Goal: Task Accomplishment & Management: Use online tool/utility

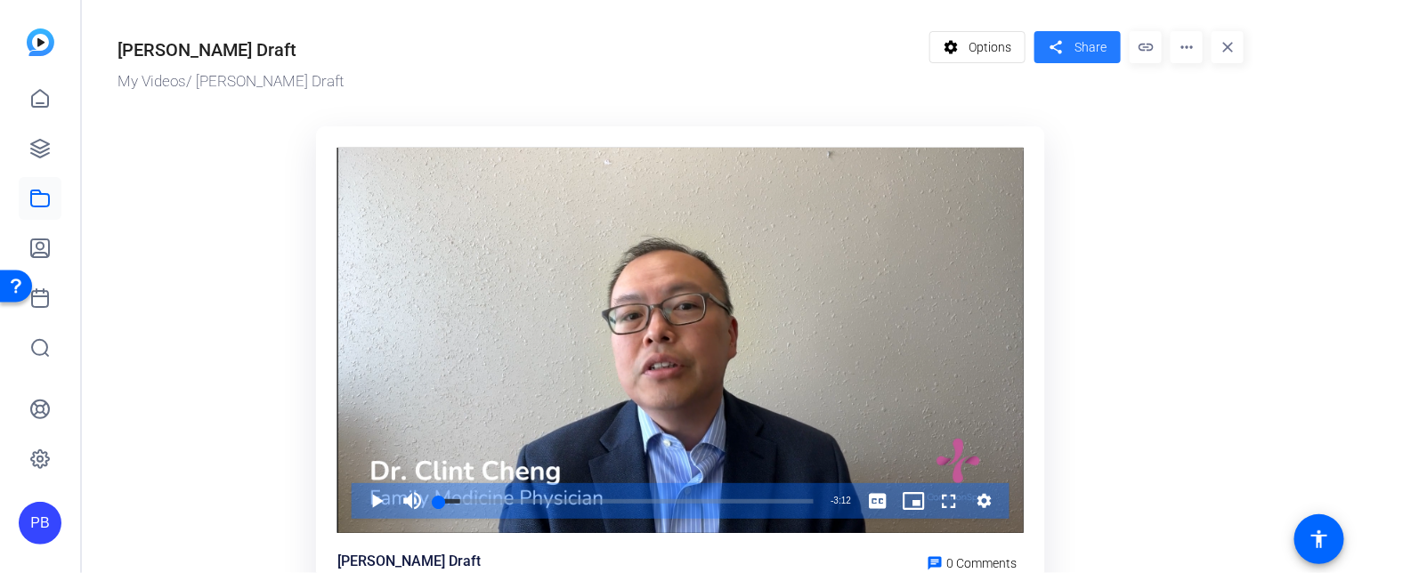
click at [1048, 56] on mat-icon "share" at bounding box center [1056, 48] width 22 height 24
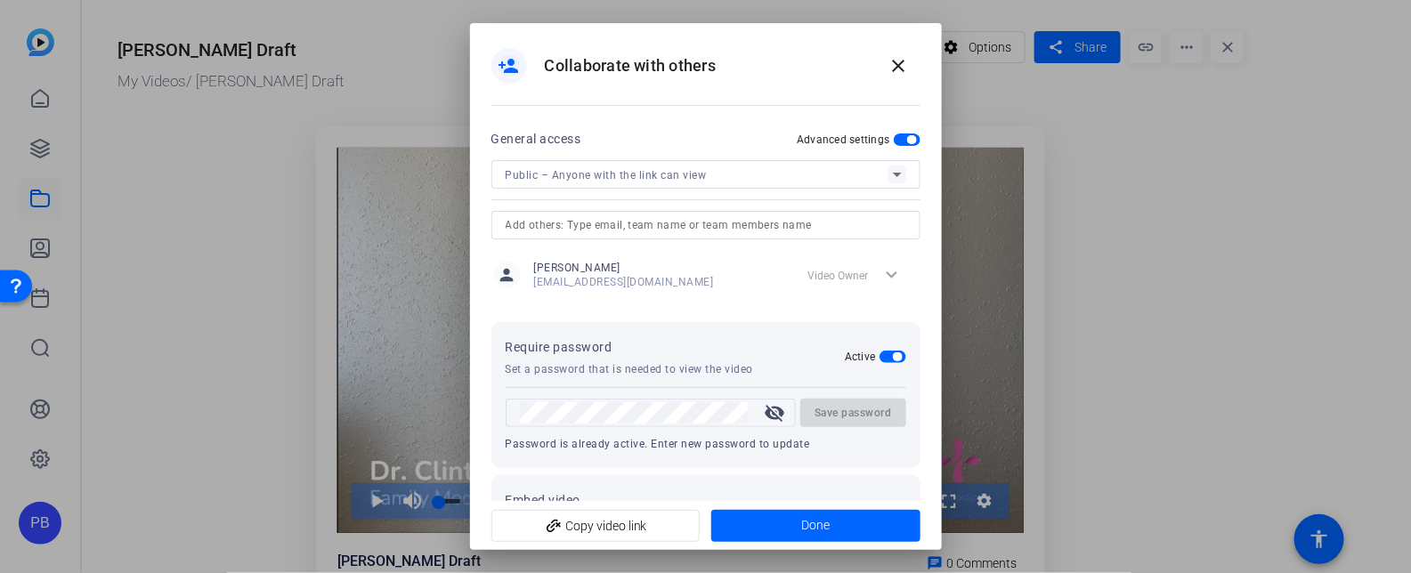
click at [774, 420] on mat-icon "visibility_off" at bounding box center [774, 412] width 43 height 21
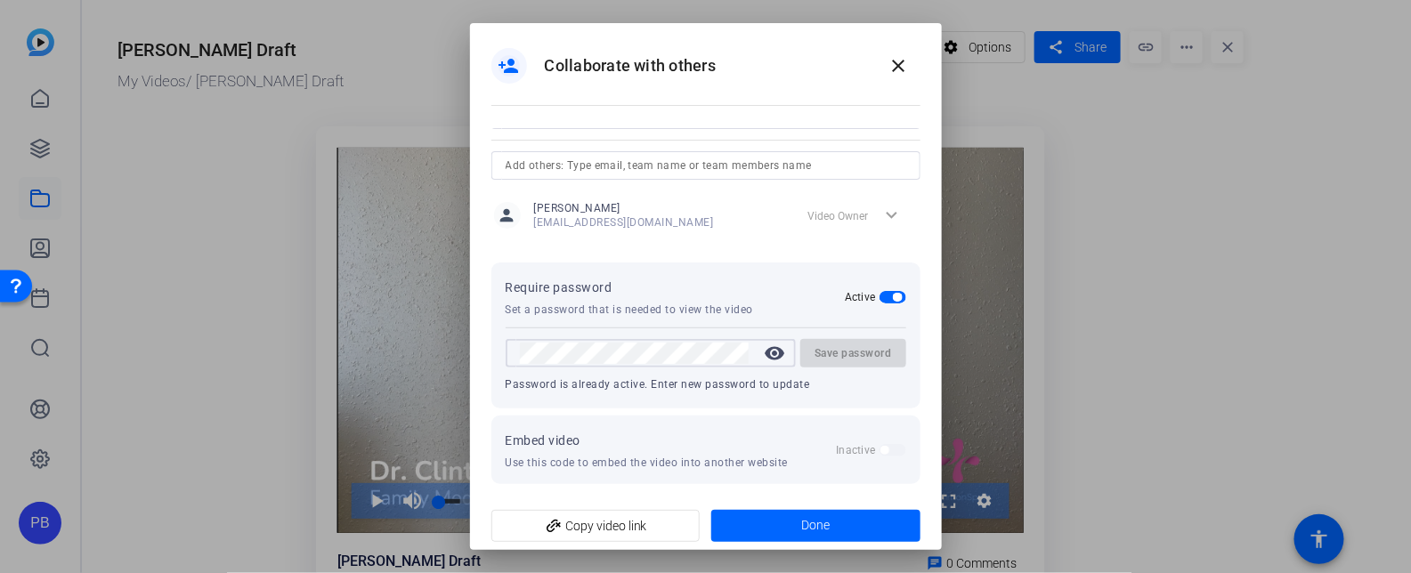
scroll to position [59, 0]
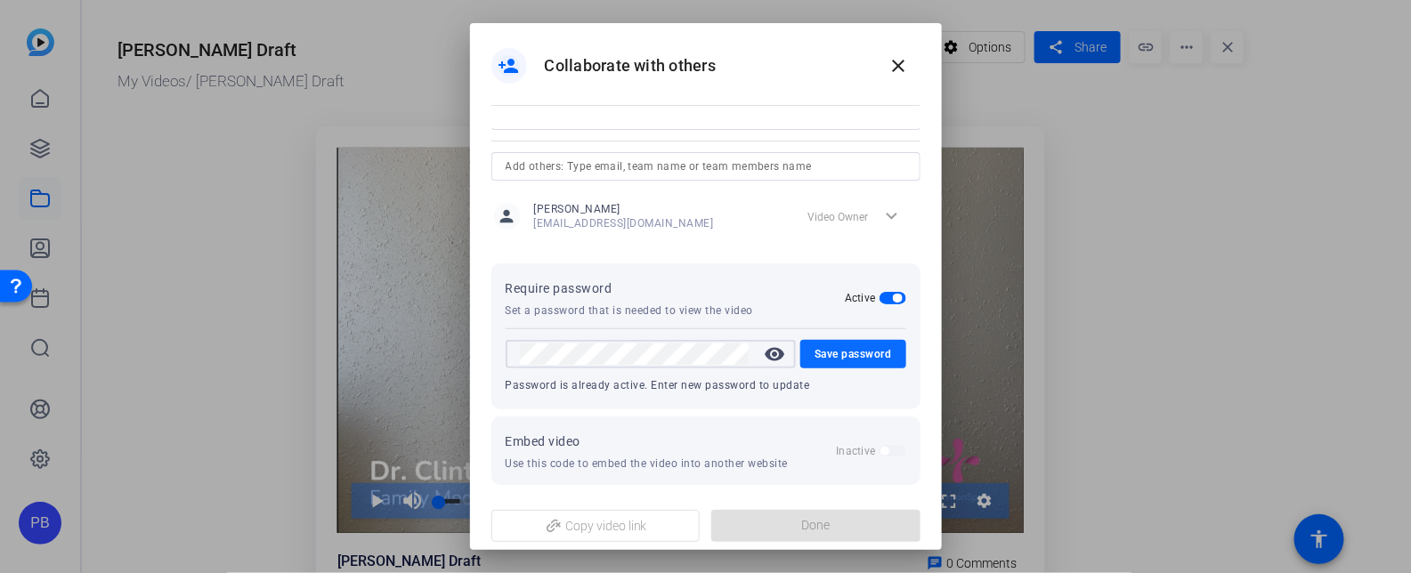
click at [883, 352] on span "Save password" at bounding box center [852, 354] width 77 height 21
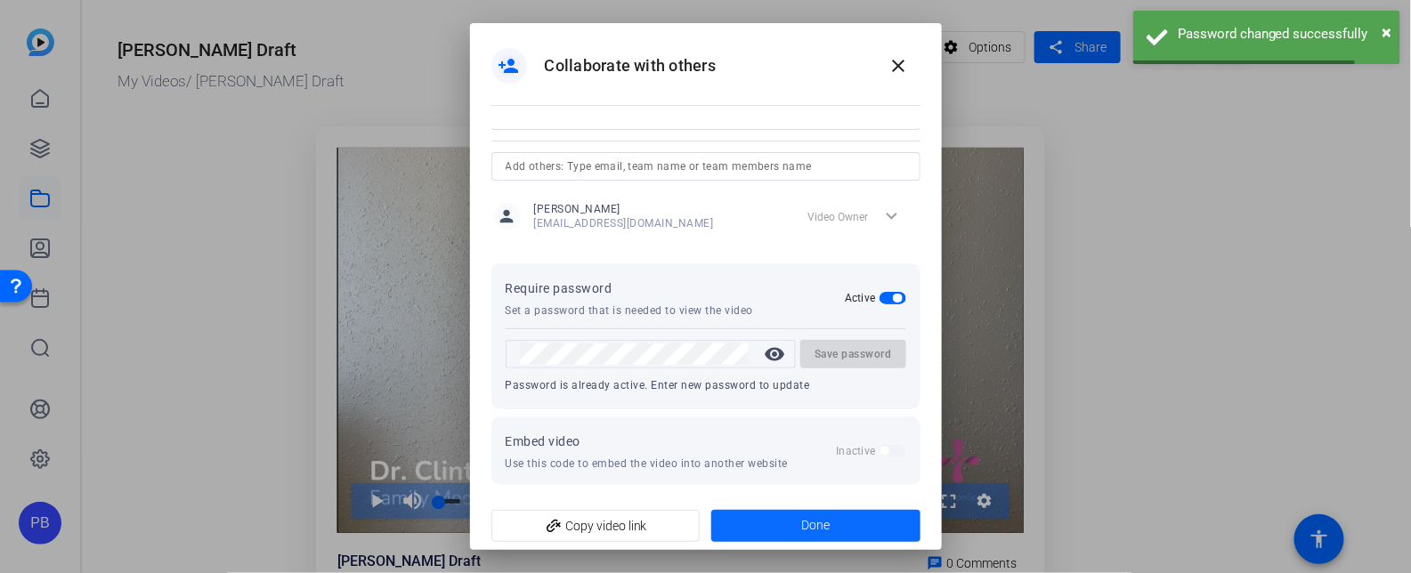
click at [814, 531] on span "Done" at bounding box center [815, 525] width 28 height 19
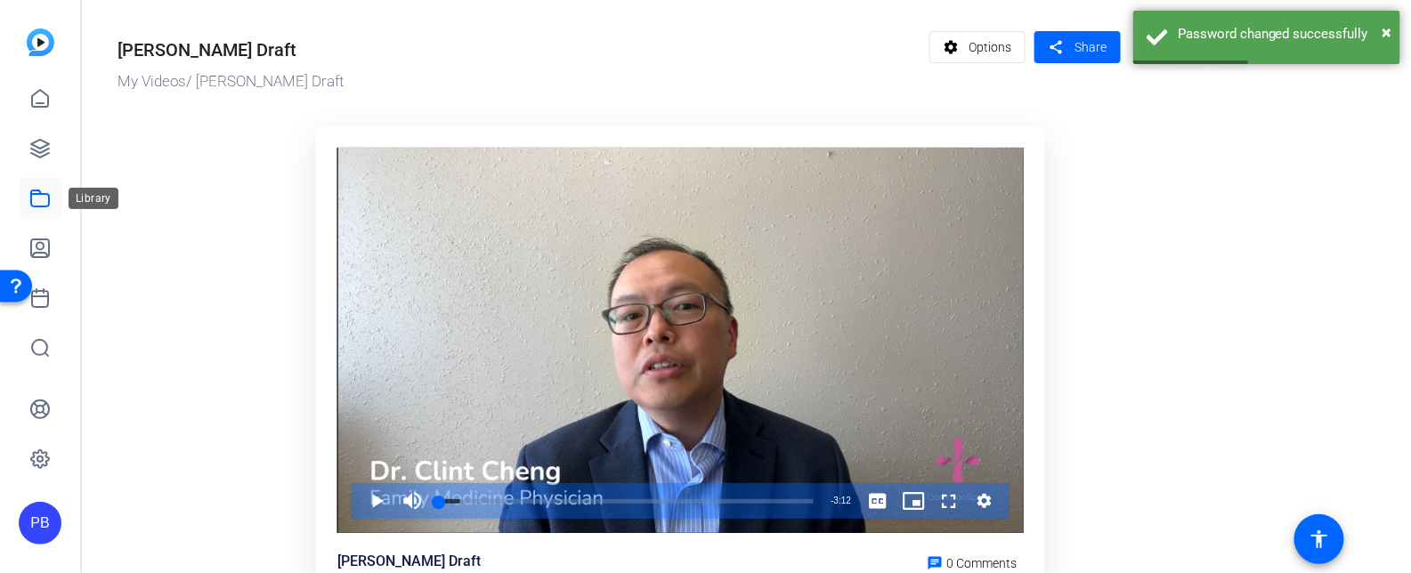
click at [48, 203] on icon at bounding box center [40, 198] width 18 height 16
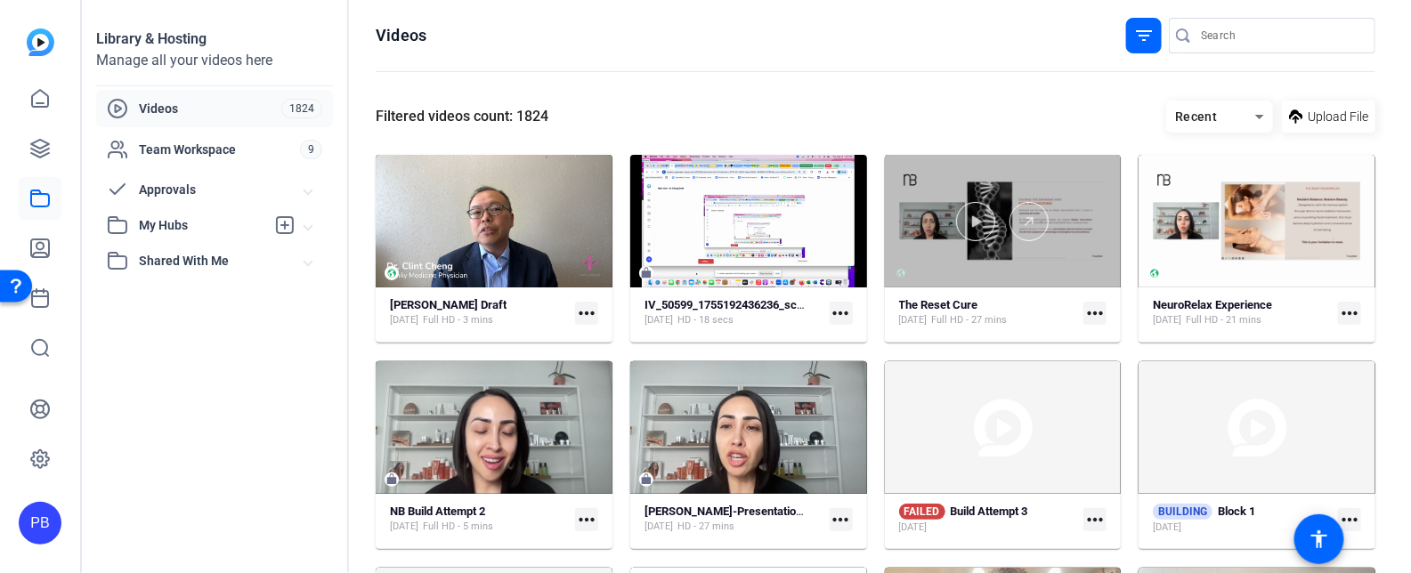
click at [975, 269] on div at bounding box center [1003, 221] width 237 height 133
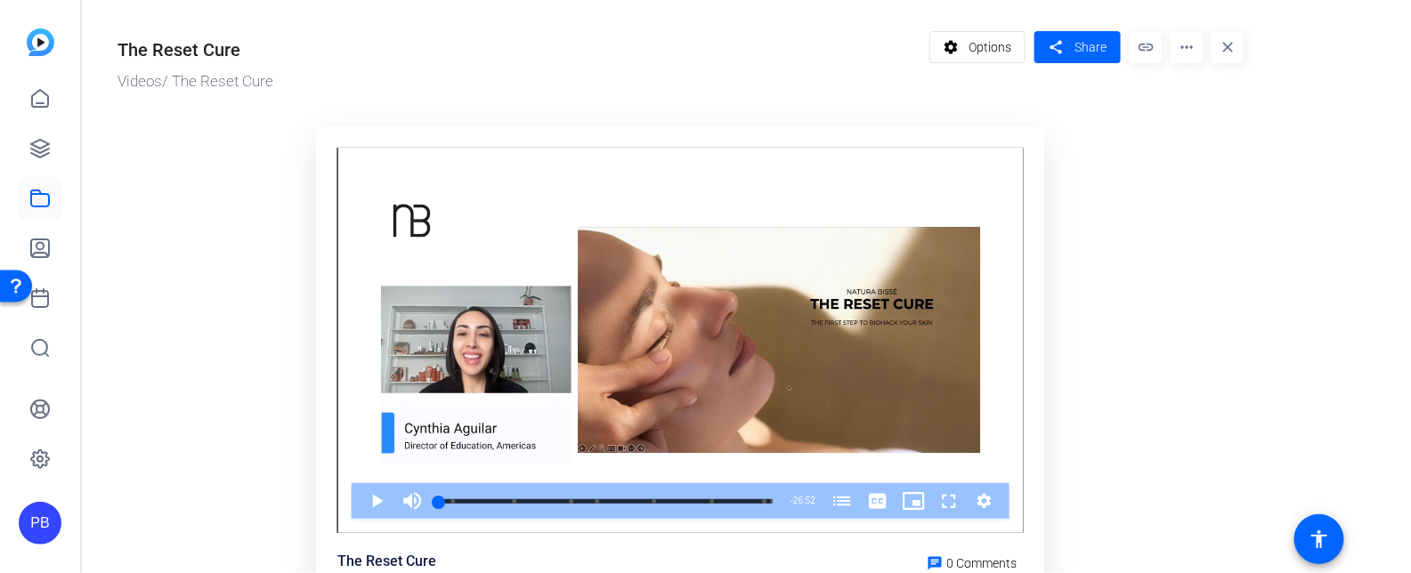
click at [1188, 44] on mat-icon "more_horiz" at bounding box center [1186, 47] width 32 height 32
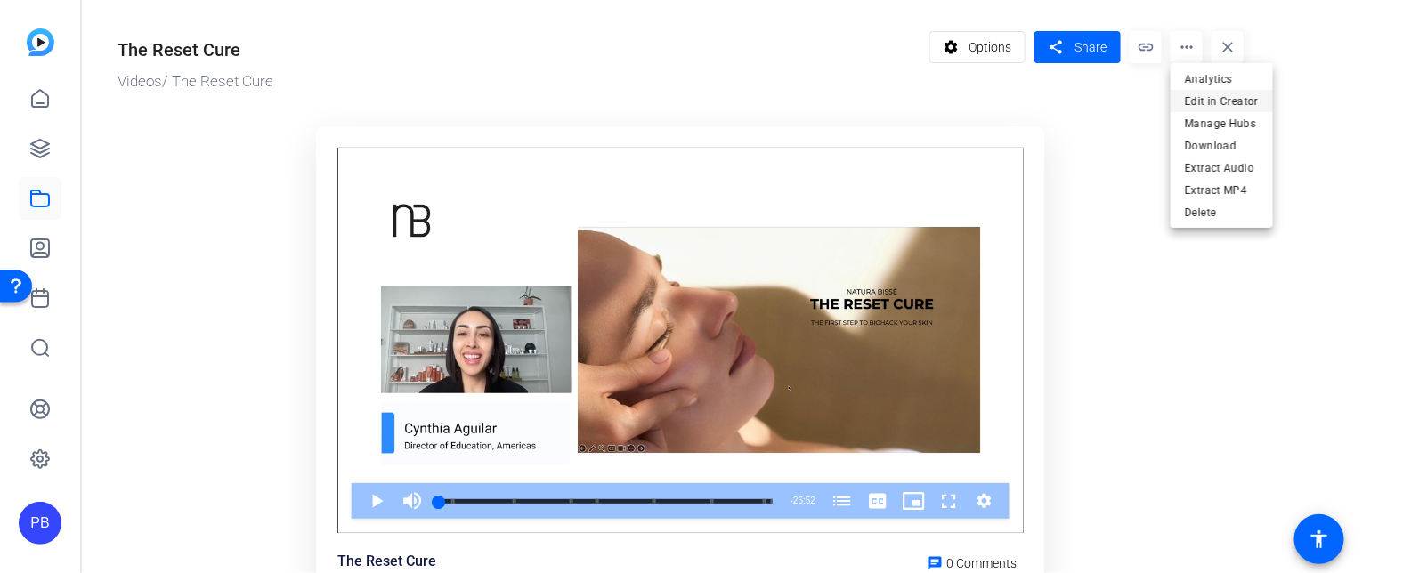
click at [1201, 102] on span "Edit in Creator" at bounding box center [1222, 100] width 74 height 21
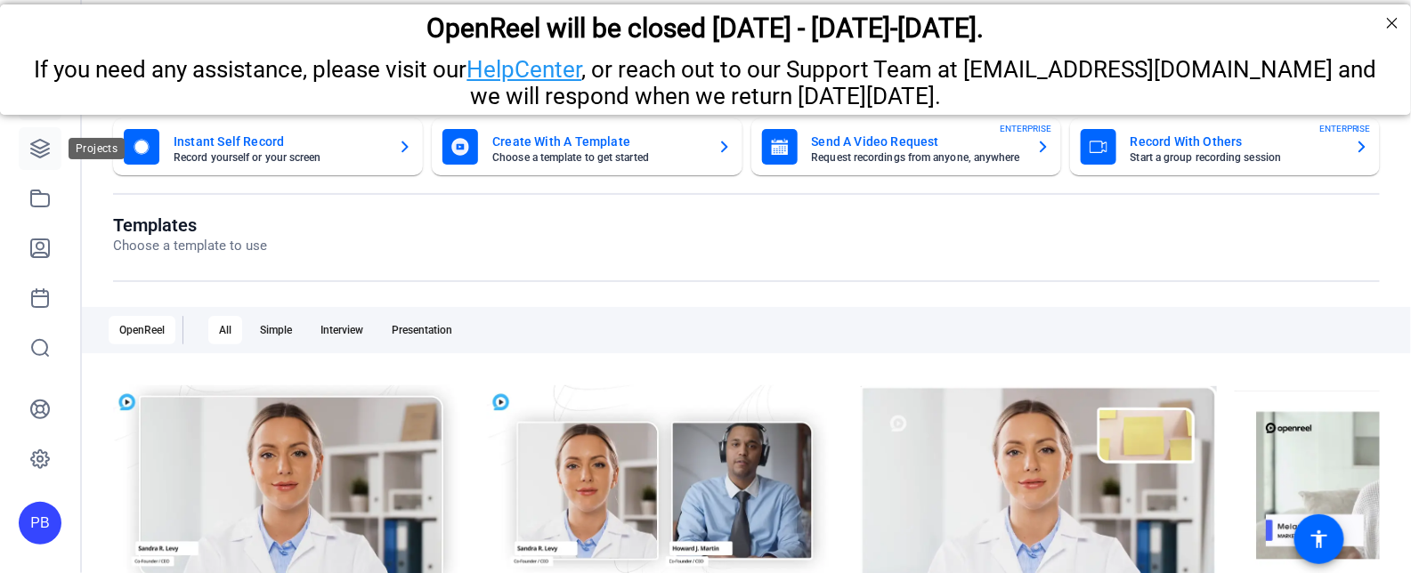
click at [42, 165] on link at bounding box center [40, 148] width 43 height 43
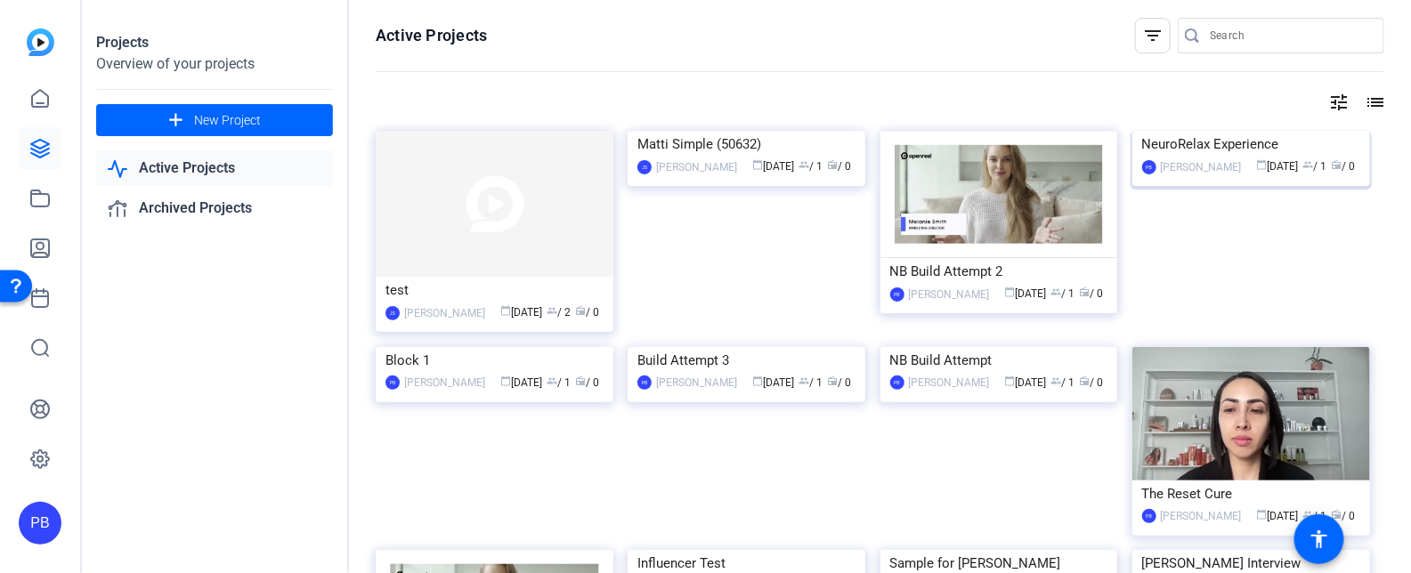
click at [1254, 131] on img at bounding box center [1251, 131] width 238 height 0
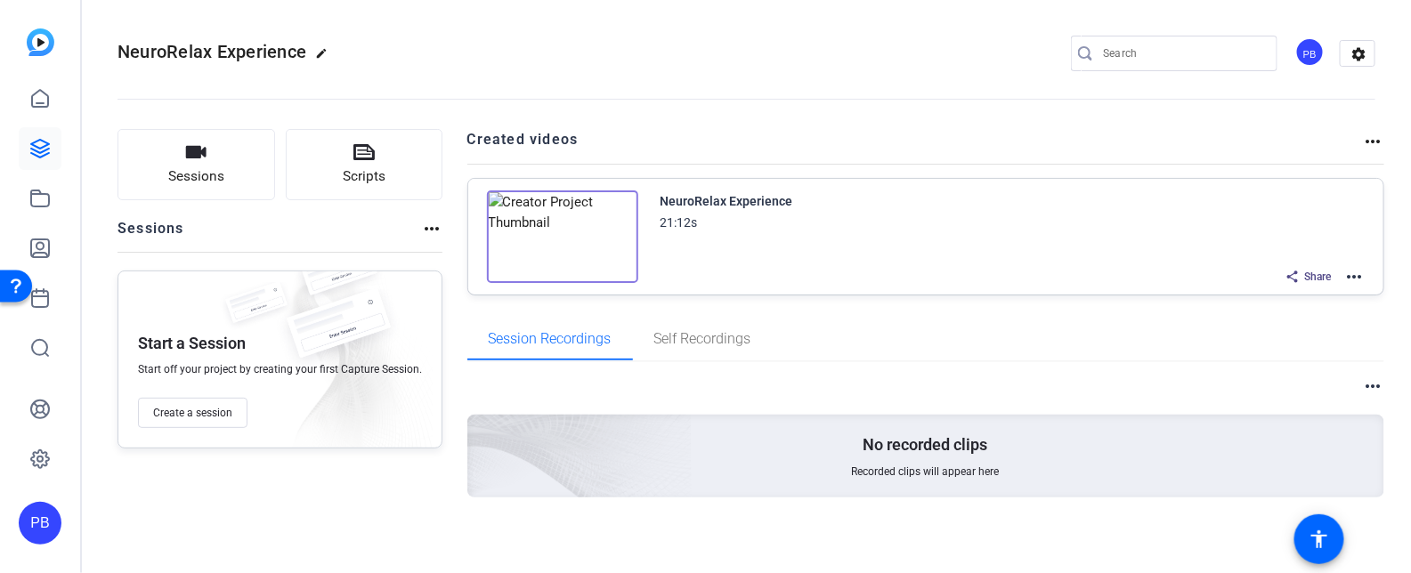
click at [1361, 279] on mat-icon "more_horiz" at bounding box center [1353, 276] width 21 height 21
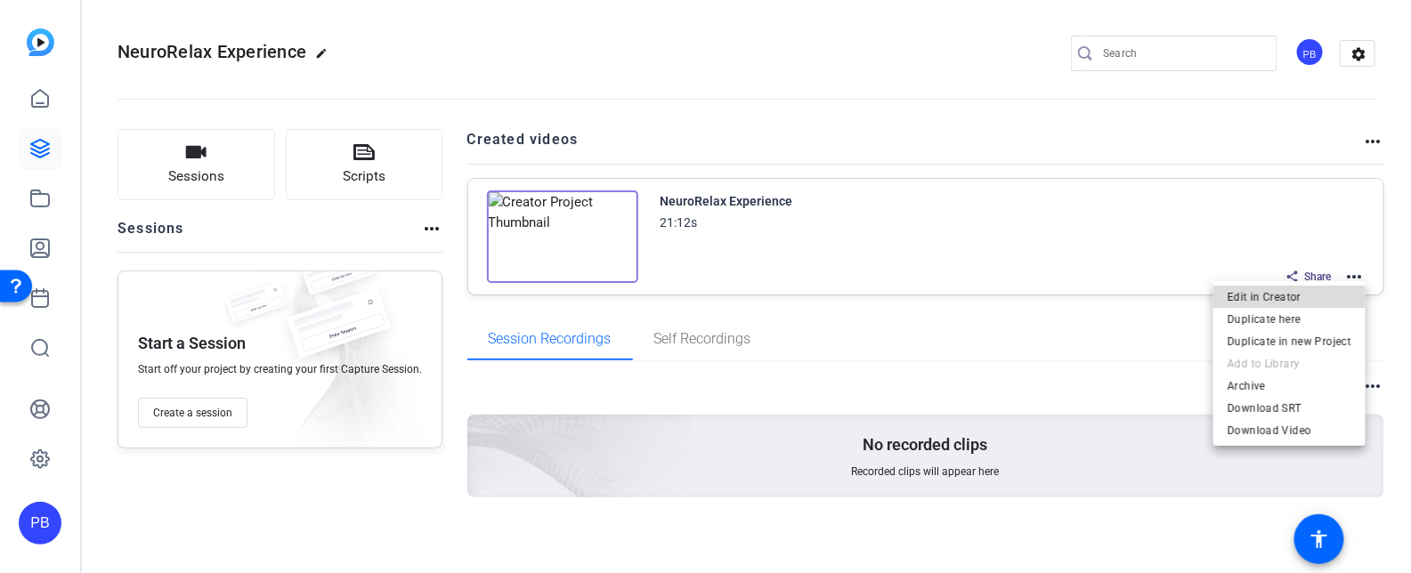
click at [1339, 301] on span "Edit in Creator" at bounding box center [1289, 296] width 124 height 21
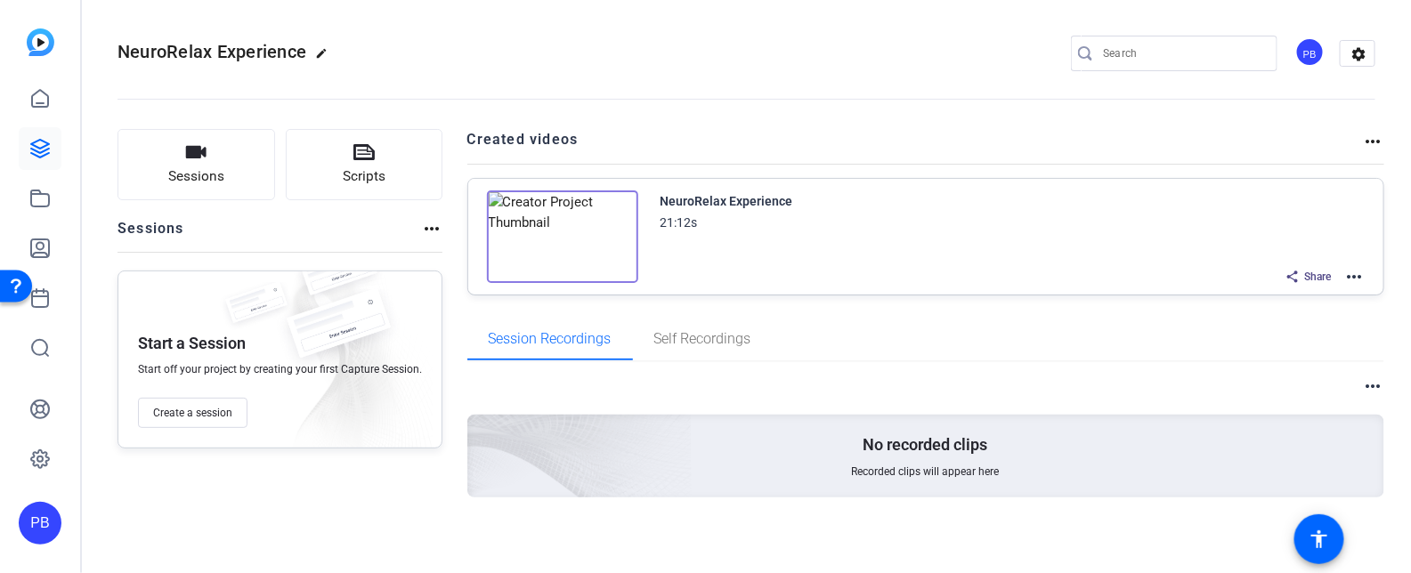
click at [1349, 276] on mat-icon "more_horiz" at bounding box center [1353, 276] width 21 height 21
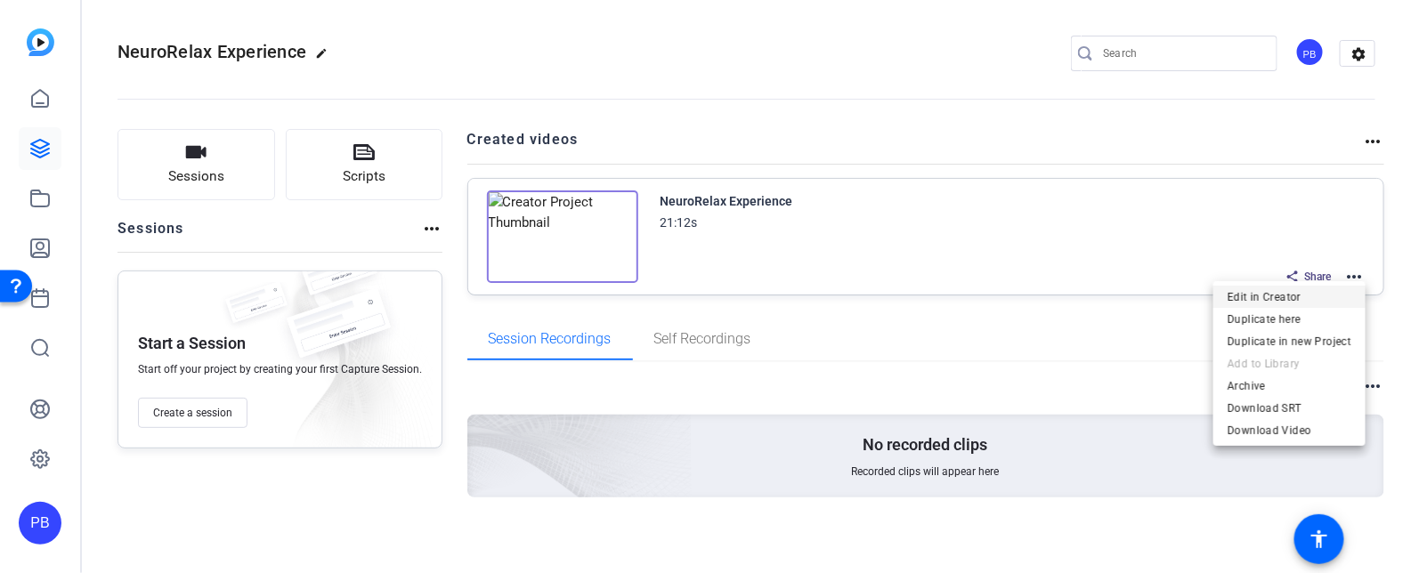
click at [1332, 296] on span "Edit in Creator" at bounding box center [1289, 296] width 124 height 21
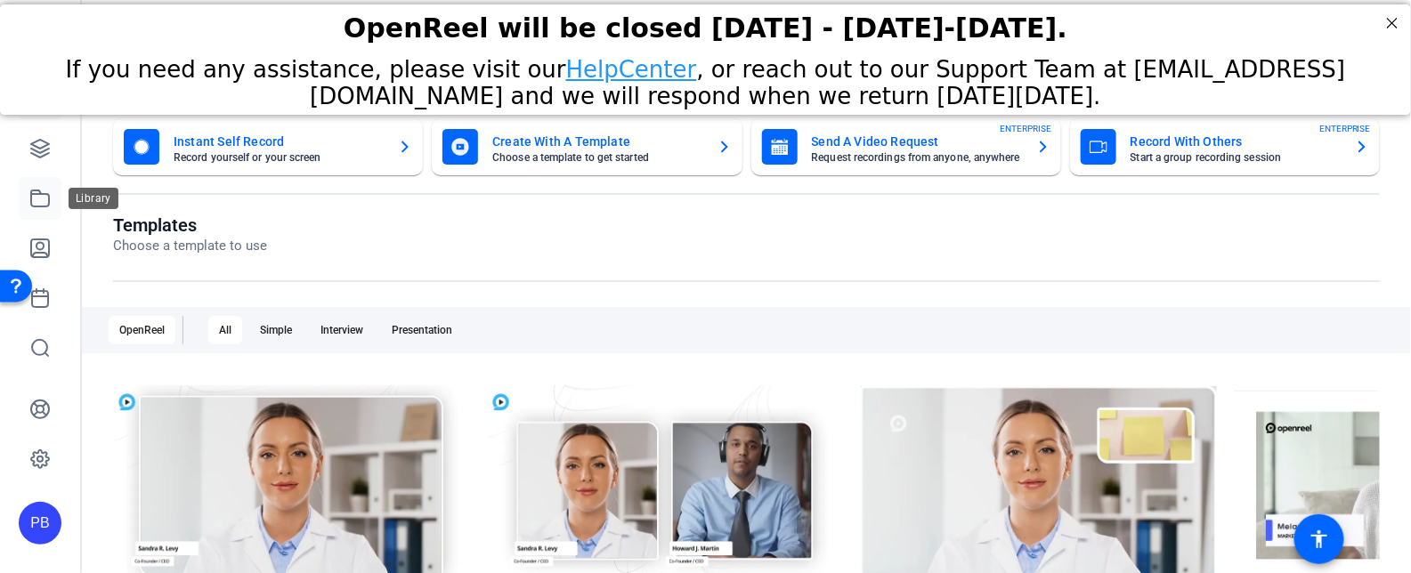
click at [49, 187] on link at bounding box center [40, 198] width 43 height 43
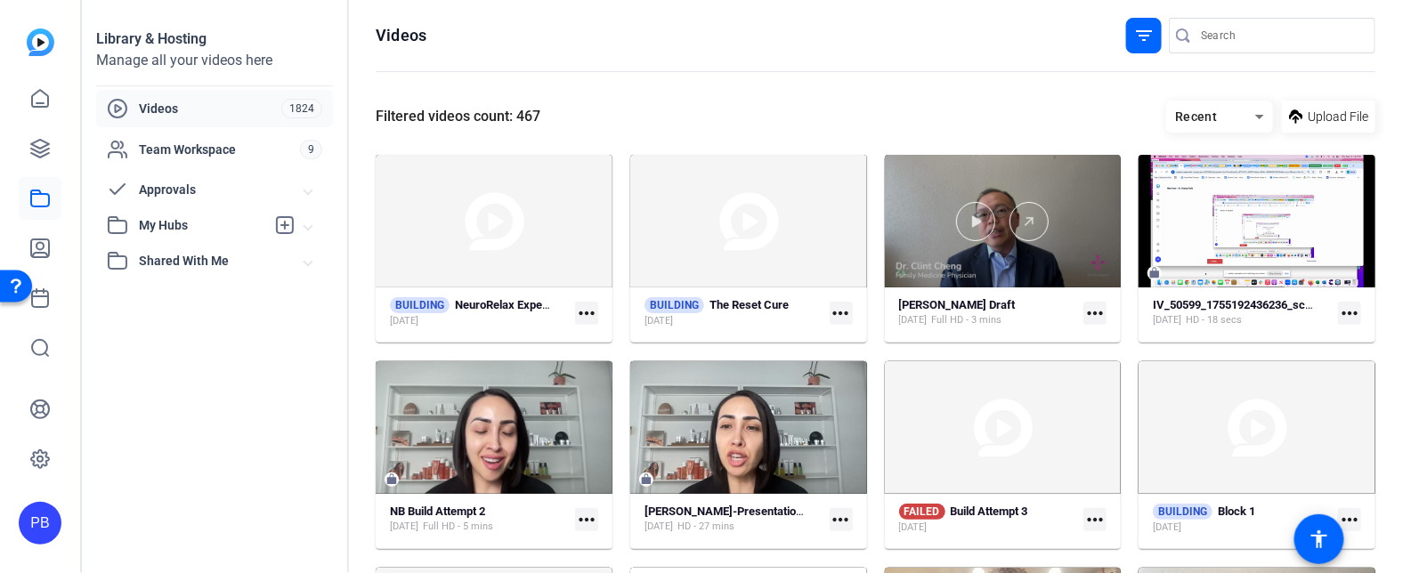
click at [975, 264] on div at bounding box center [1003, 221] width 237 height 133
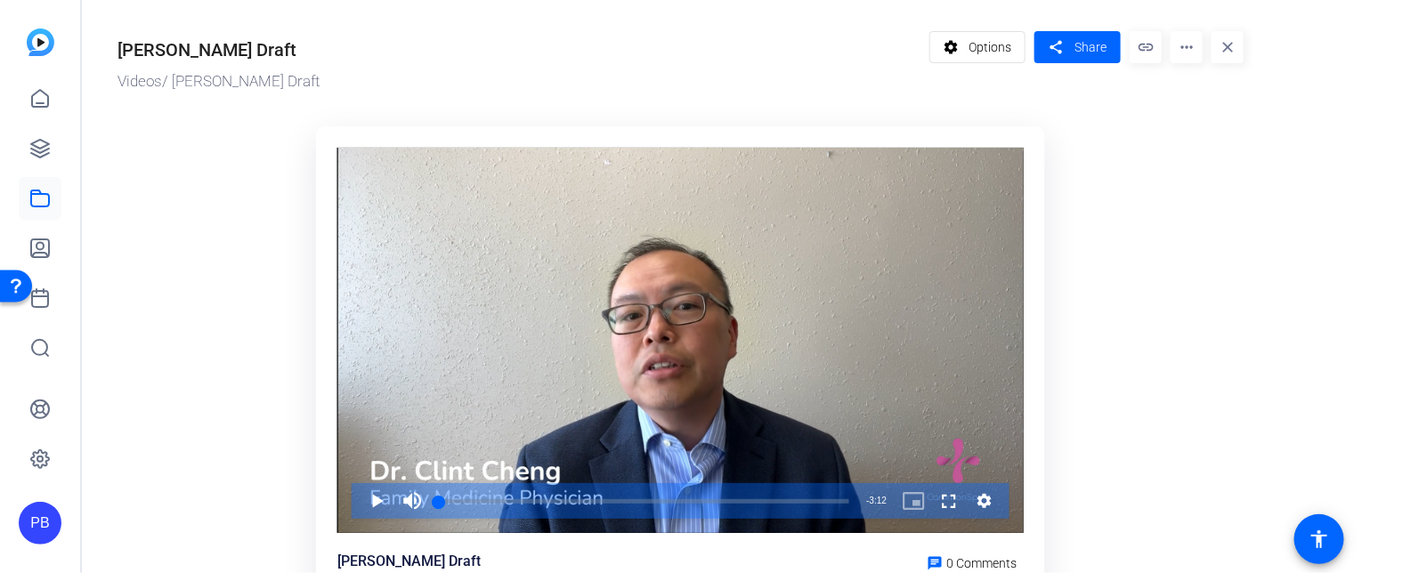
click at [1209, 50] on div "settings Options share Share link more_horiz close" at bounding box center [1086, 62] width 315 height 62
click at [1196, 50] on mat-icon "more_horiz" at bounding box center [1186, 47] width 32 height 32
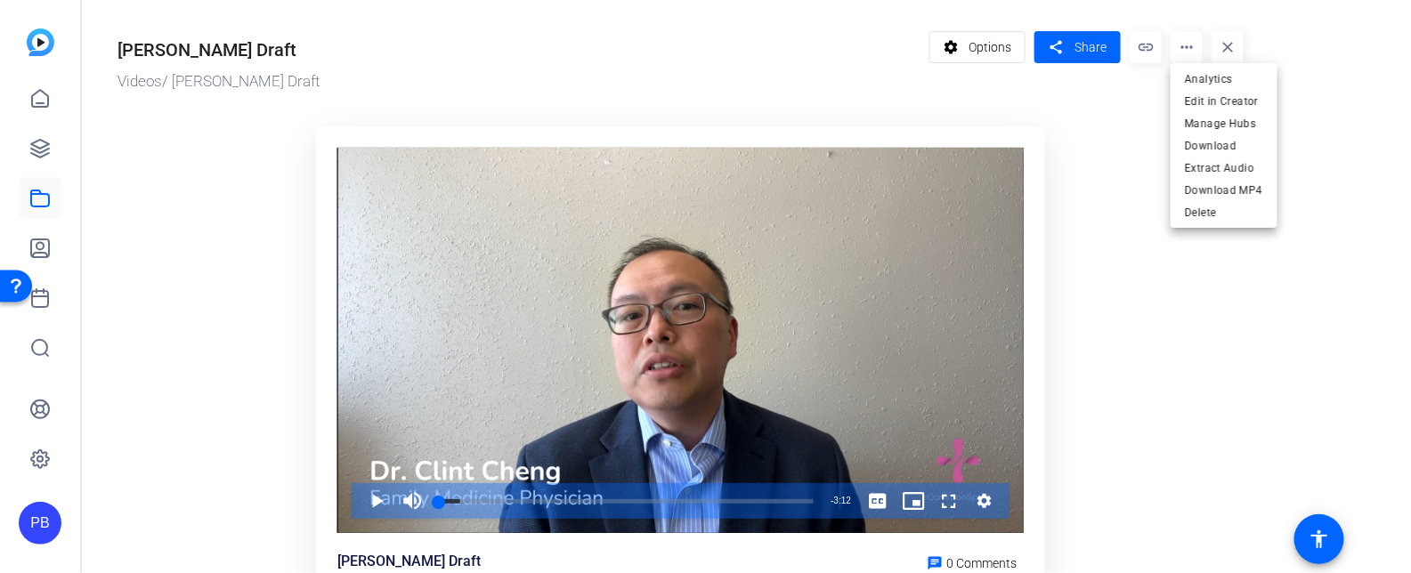
click at [1106, 132] on div at bounding box center [705, 286] width 1411 height 573
